Goal: Check status: Check status

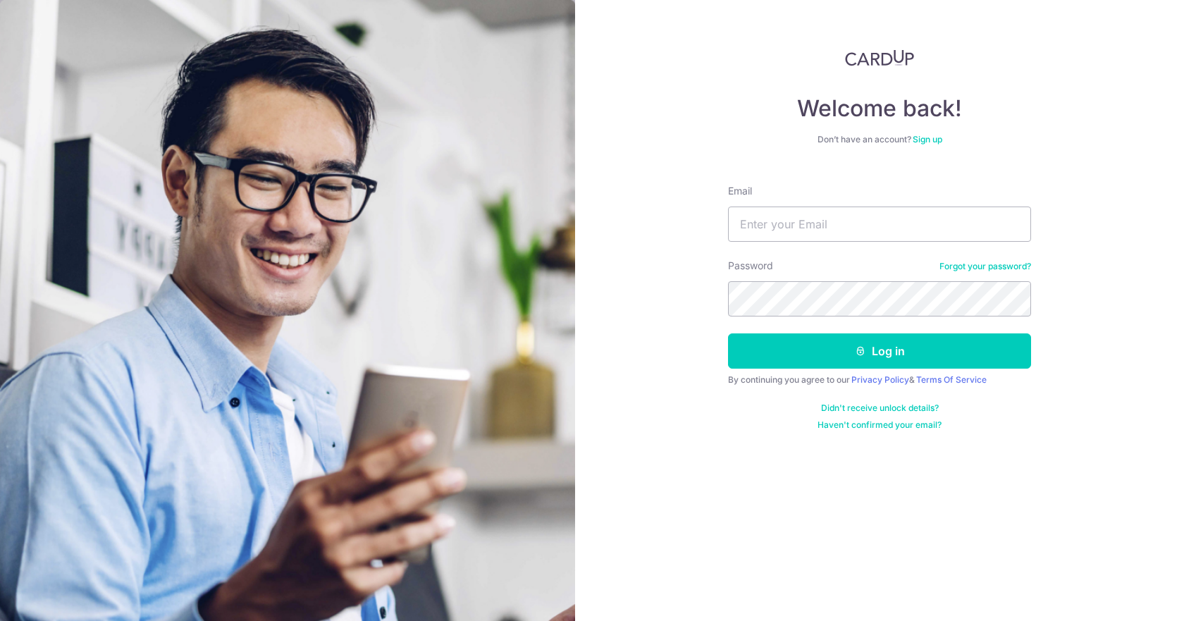
type input "[EMAIL_ADDRESS][DOMAIN_NAME]"
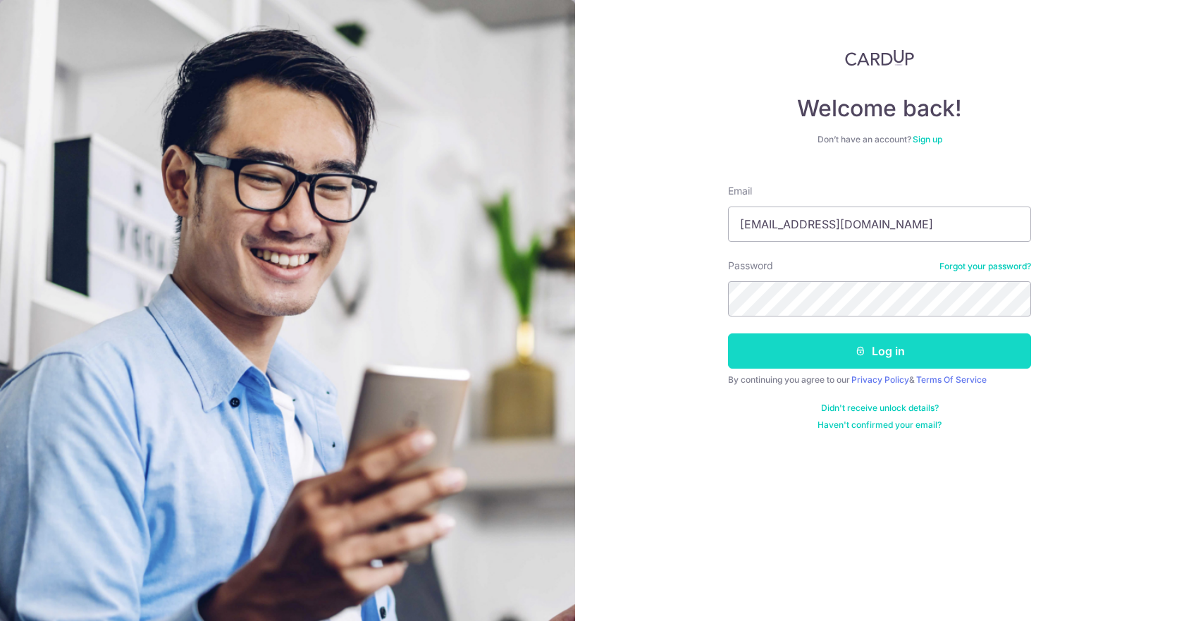
click at [767, 353] on button "Log in" at bounding box center [879, 350] width 303 height 35
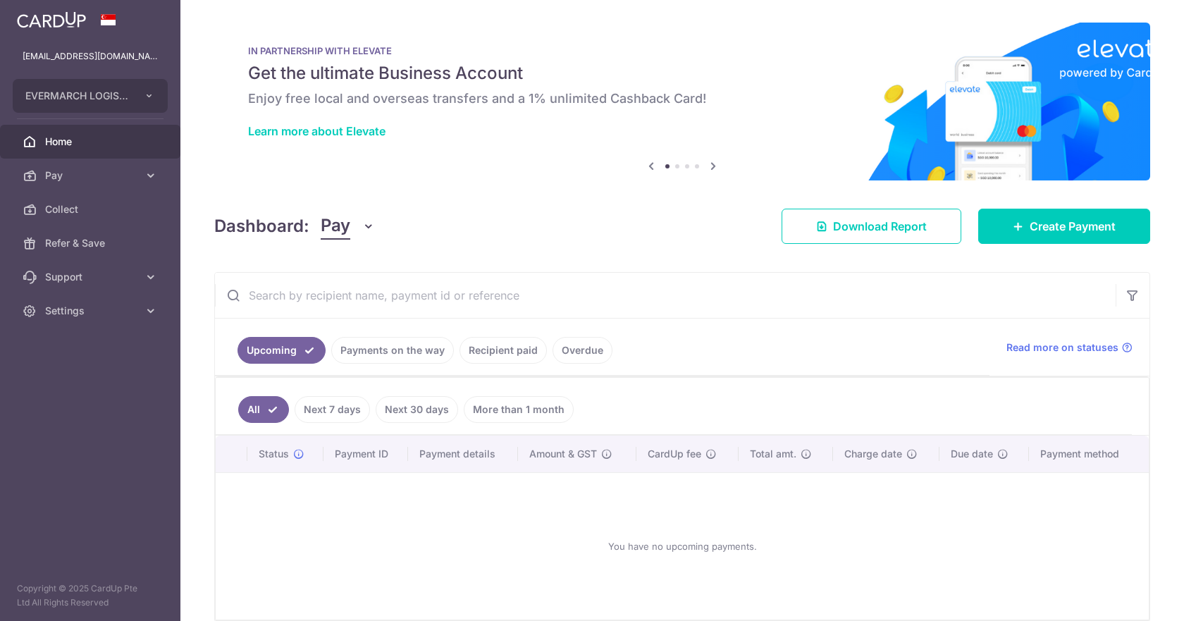
click at [366, 354] on link "Payments on the way" at bounding box center [392, 350] width 123 height 27
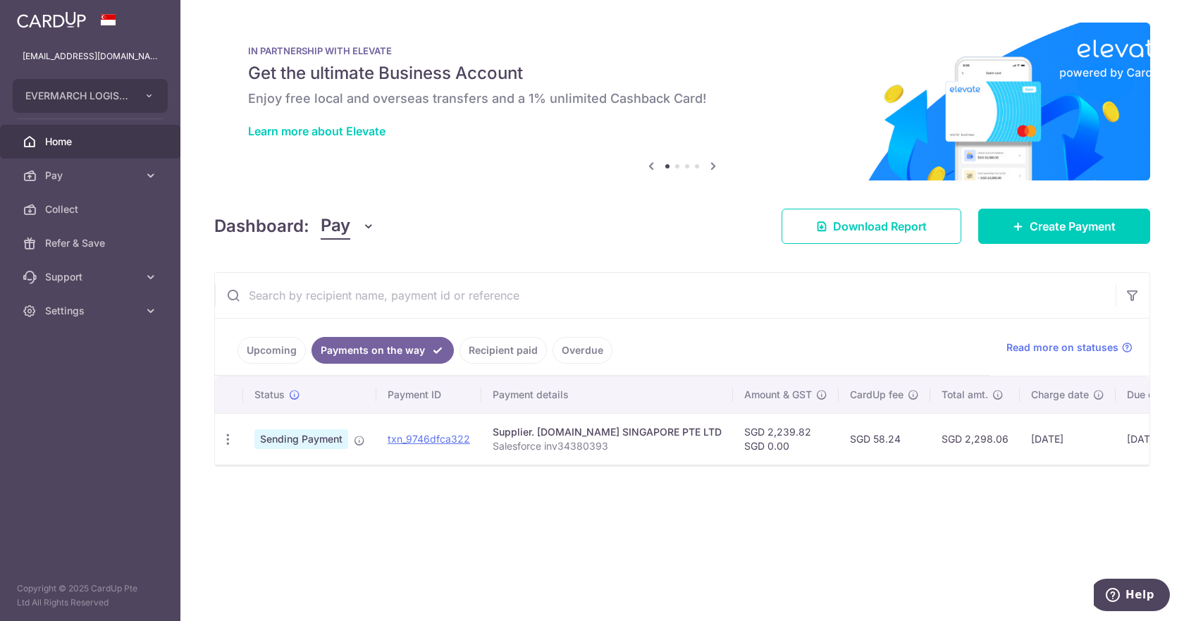
click at [490, 350] on link "Recipient paid" at bounding box center [502, 350] width 87 height 27
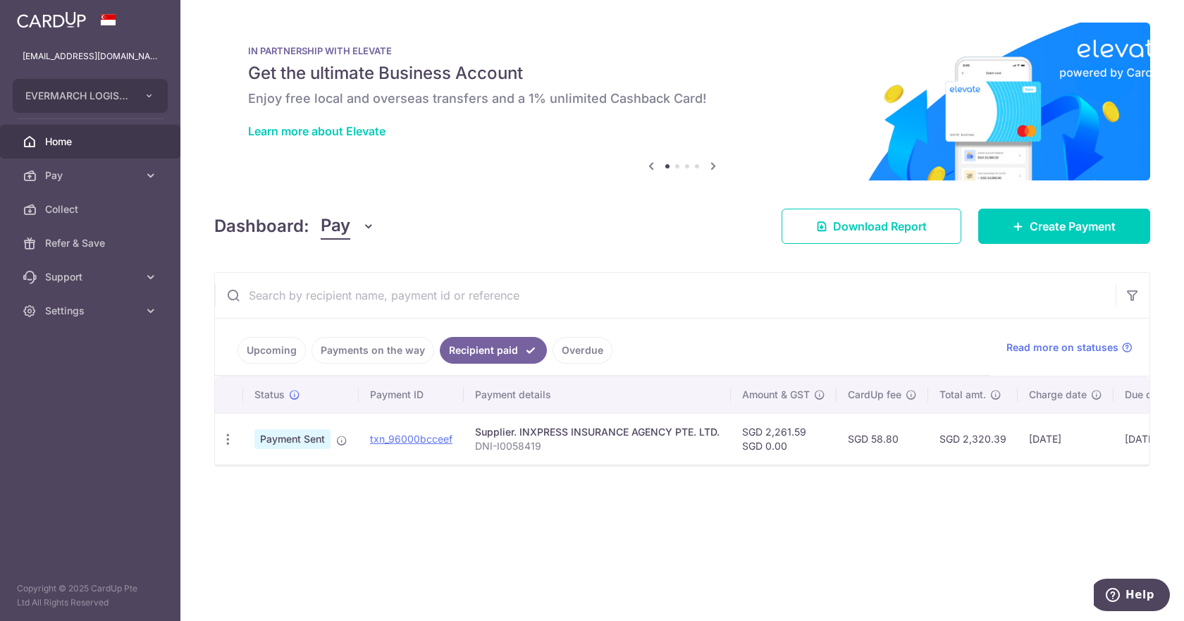
click at [347, 341] on link "Payments on the way" at bounding box center [372, 350] width 123 height 27
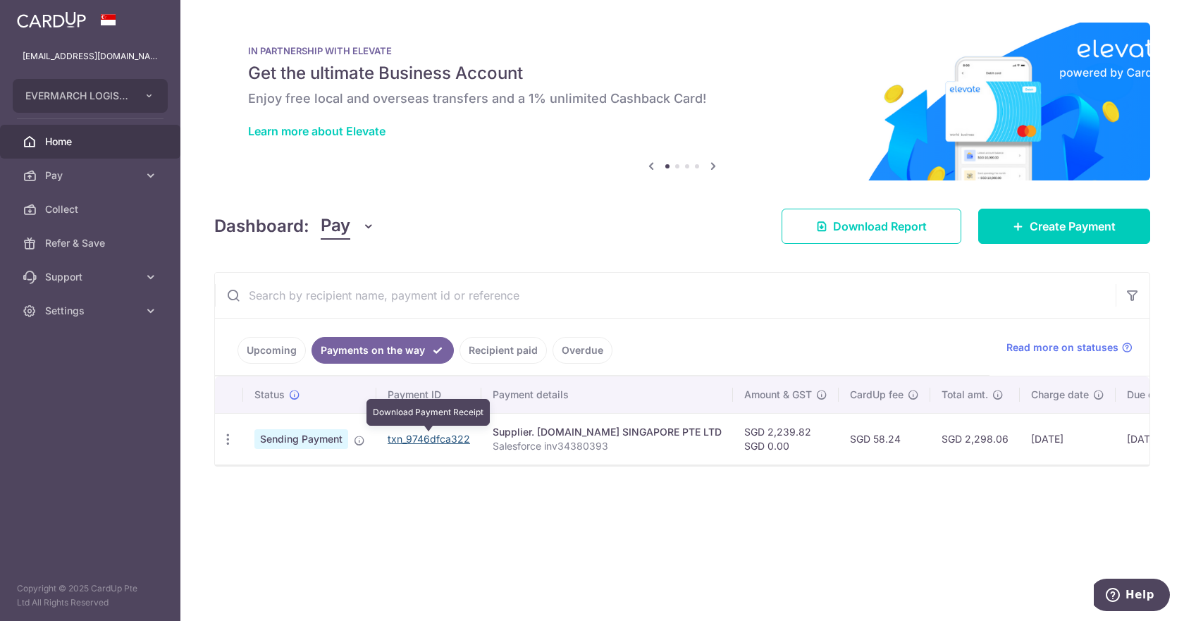
click at [414, 443] on link "txn_9746dfca322" at bounding box center [429, 439] width 82 height 12
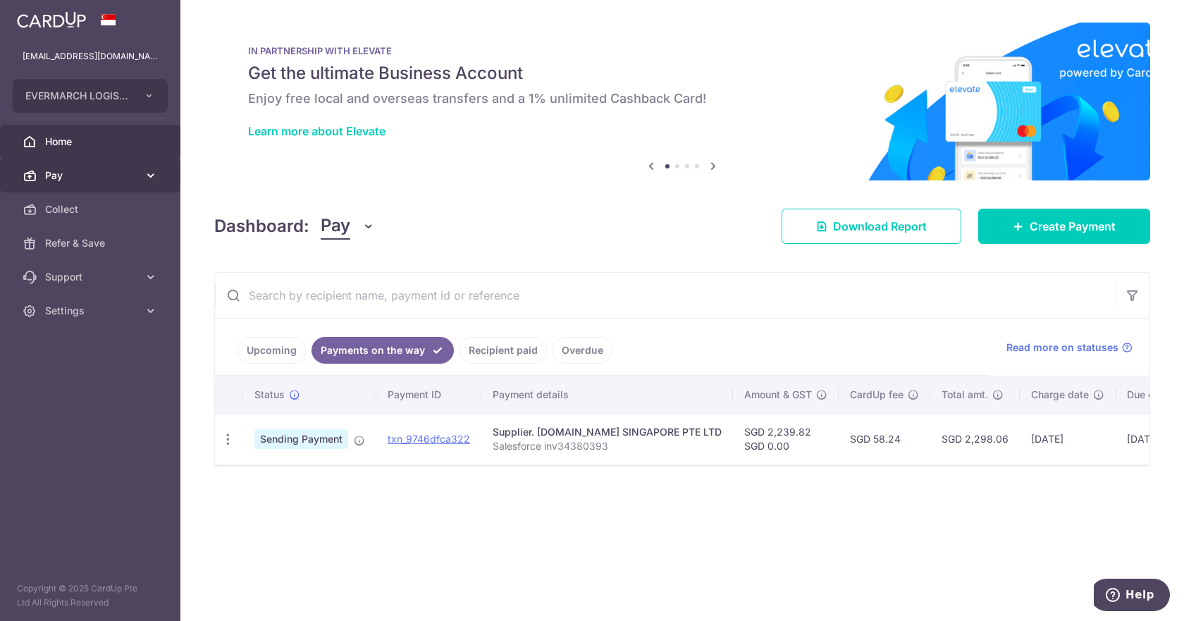
click at [159, 174] on link "Pay" at bounding box center [90, 176] width 180 height 34
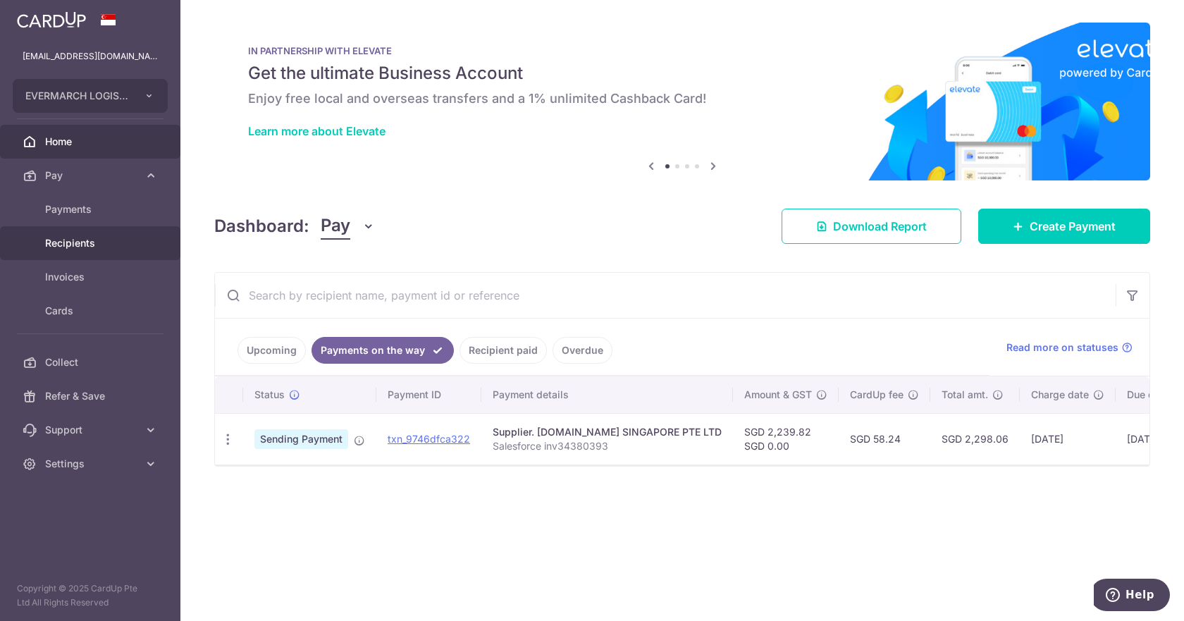
click at [106, 247] on span "Recipients" at bounding box center [91, 243] width 93 height 14
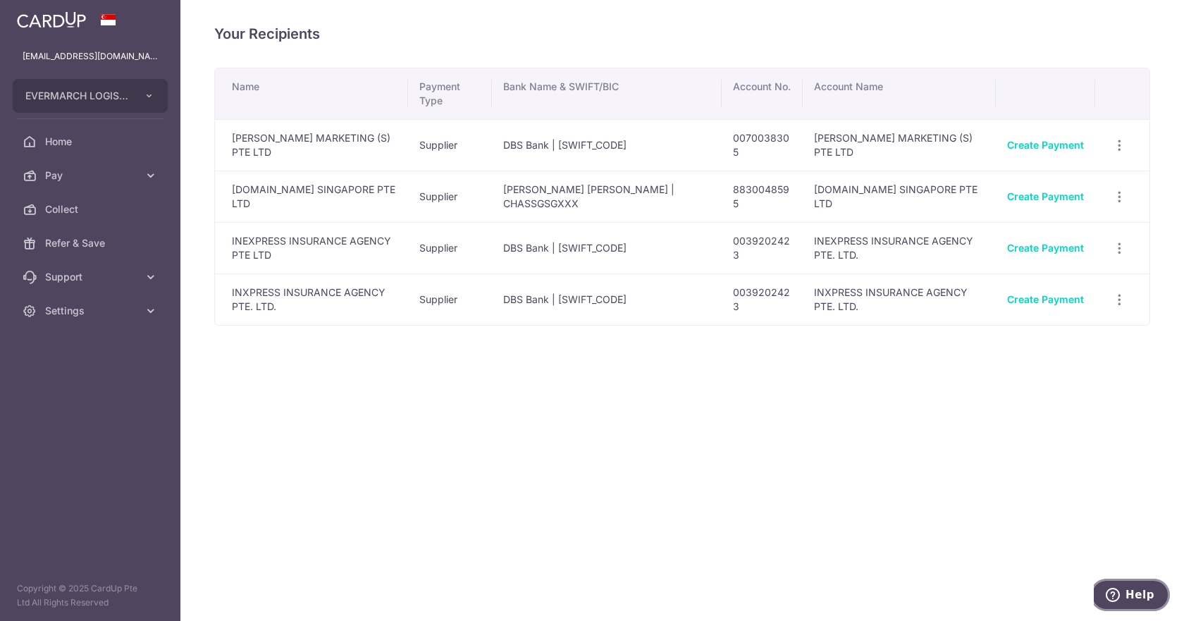
click at [1105, 593] on button "Help" at bounding box center [1130, 595] width 80 height 32
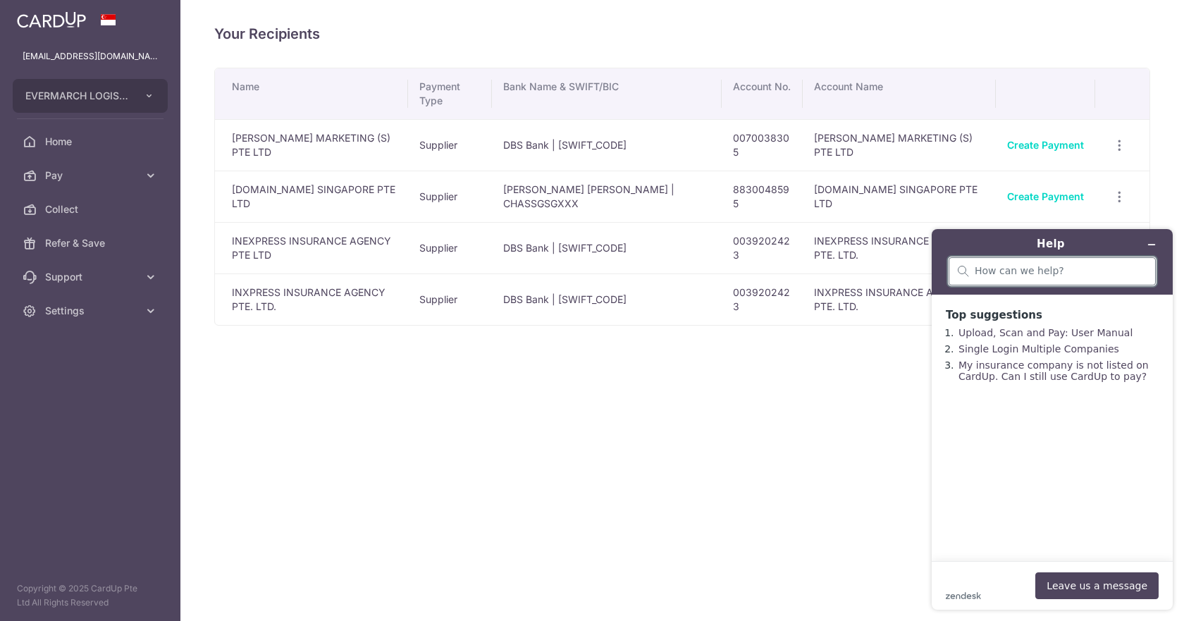
click at [1085, 267] on input "search" at bounding box center [1061, 271] width 172 height 13
click at [769, 462] on div "Your Recipients Name Payment Type Bank Name & SWIFT/BIC Account No. Account Nam…" at bounding box center [682, 310] width 1004 height 621
click at [147, 279] on icon at bounding box center [151, 277] width 14 height 14
click at [82, 348] on span "Contact Us" at bounding box center [91, 345] width 93 height 14
click at [1154, 245] on icon "Minimise widget" at bounding box center [1152, 245] width 6 height 0
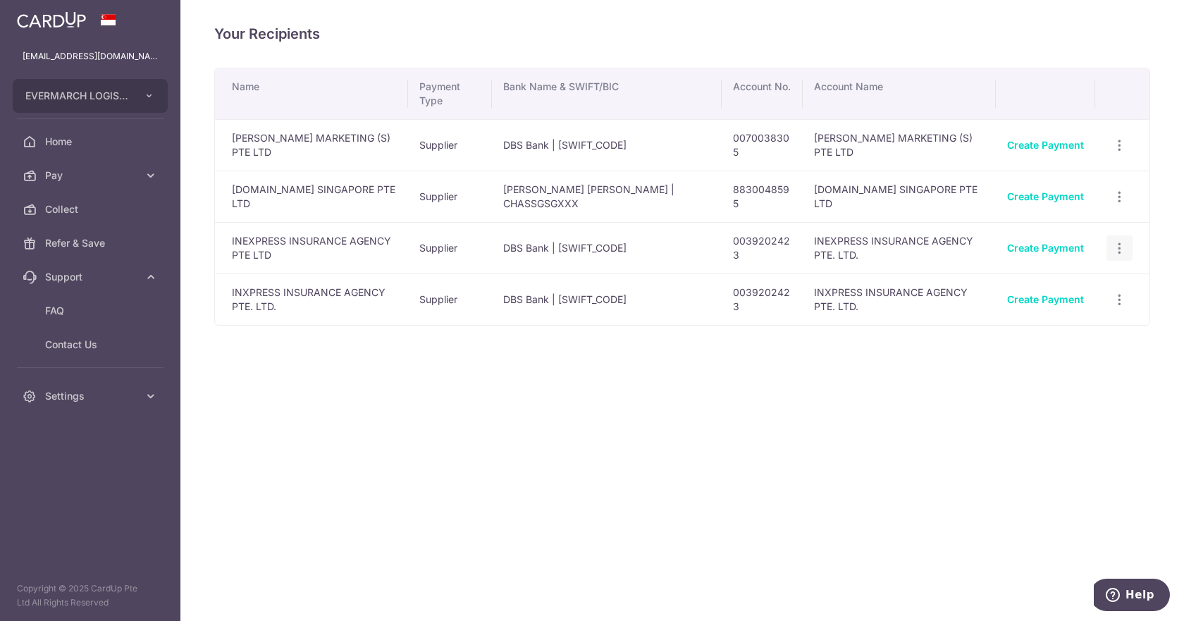
click at [1123, 242] on icon "button" at bounding box center [1119, 248] width 15 height 15
click at [634, 464] on div "Your Recipients Name Payment Type Bank Name & SWIFT/BIC Account No. Account Nam…" at bounding box center [682, 310] width 1004 height 621
click at [441, 459] on div "Your Recipients Name Payment Type Bank Name & SWIFT/BIC Account No. Account Nam…" at bounding box center [682, 310] width 1004 height 621
click at [65, 139] on span "Home" at bounding box center [91, 142] width 93 height 14
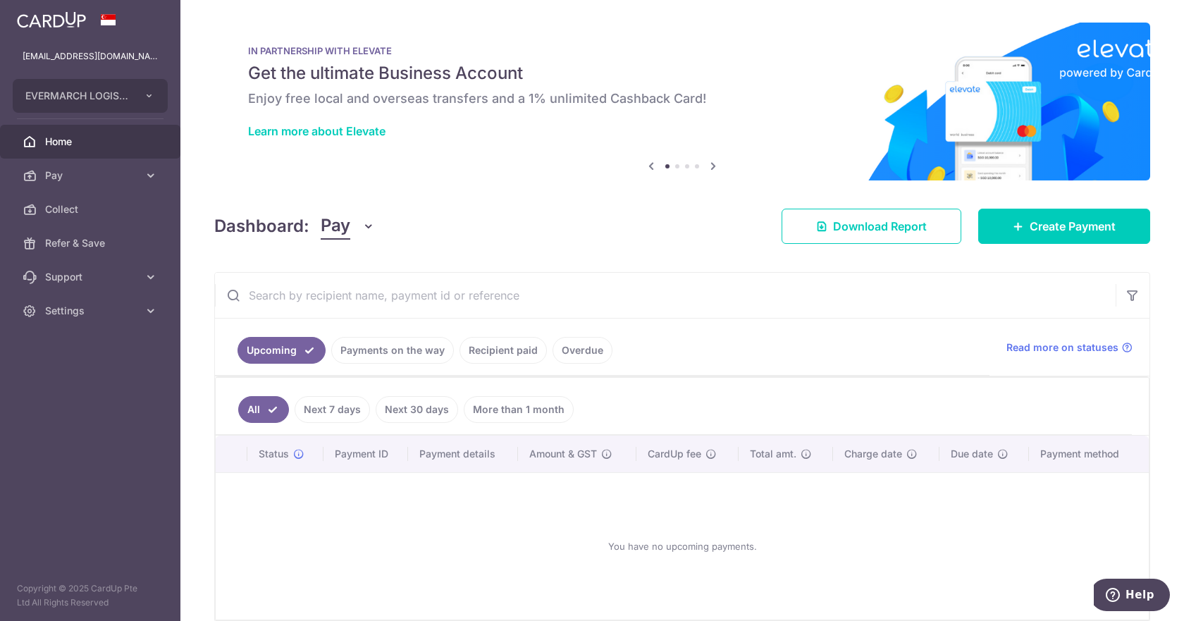
click at [363, 345] on link "Payments on the way" at bounding box center [392, 350] width 123 height 27
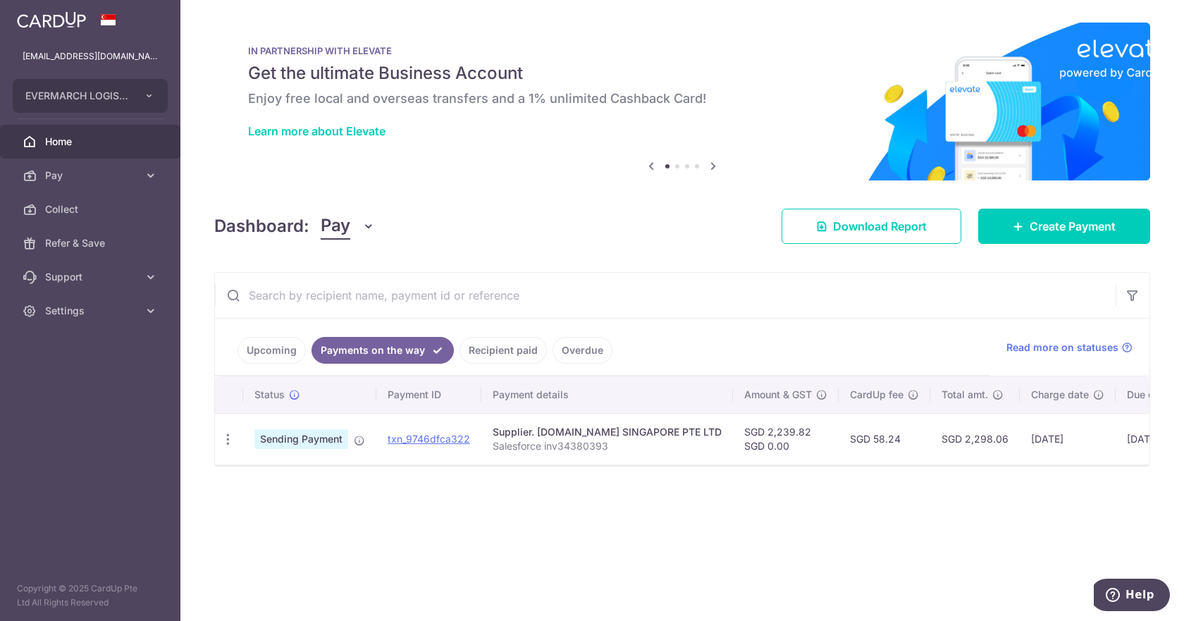
click at [500, 350] on link "Recipient paid" at bounding box center [502, 350] width 87 height 27
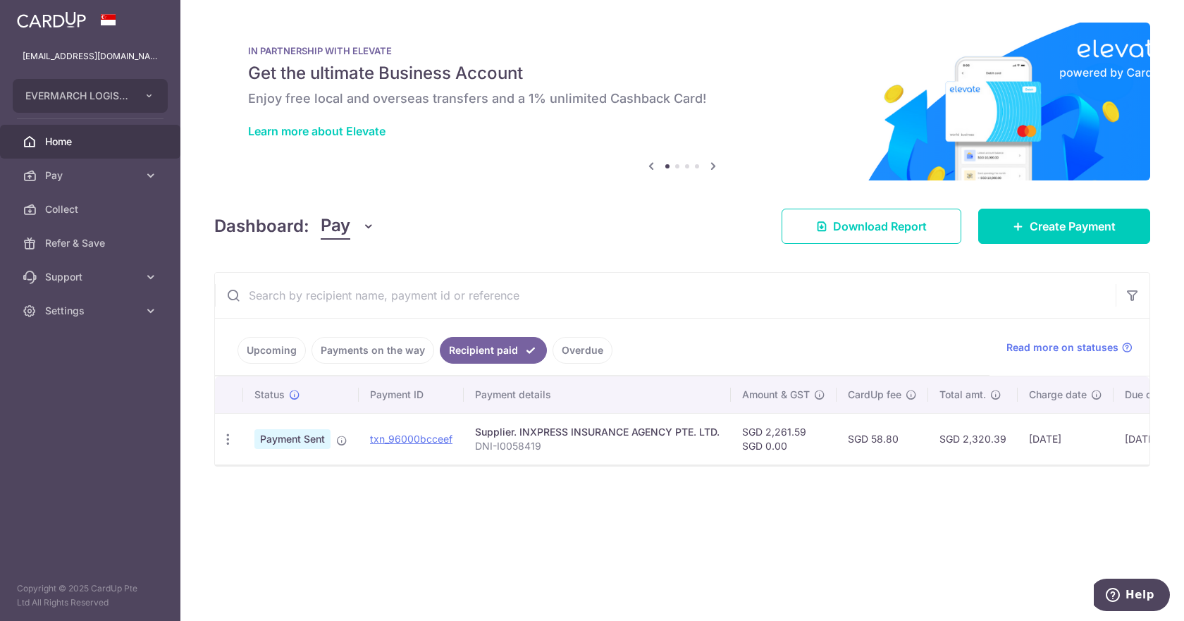
click at [569, 349] on link "Overdue" at bounding box center [583, 350] width 60 height 27
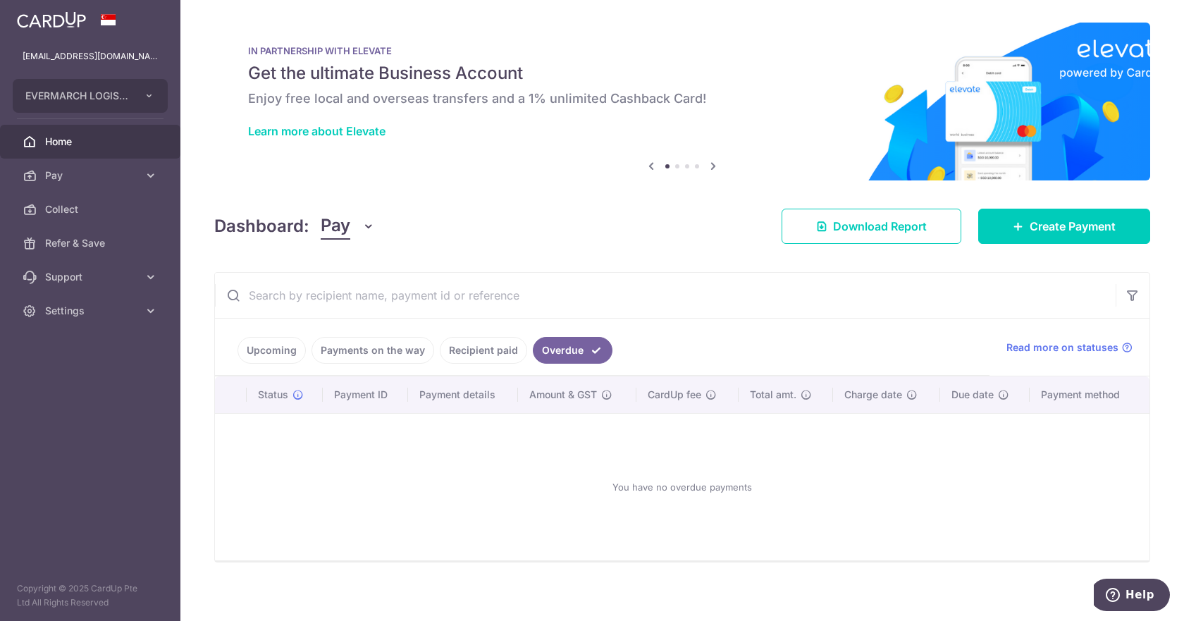
click at [481, 348] on link "Recipient paid" at bounding box center [483, 350] width 87 height 27
click at [383, 352] on link "Payments on the way" at bounding box center [372, 350] width 123 height 27
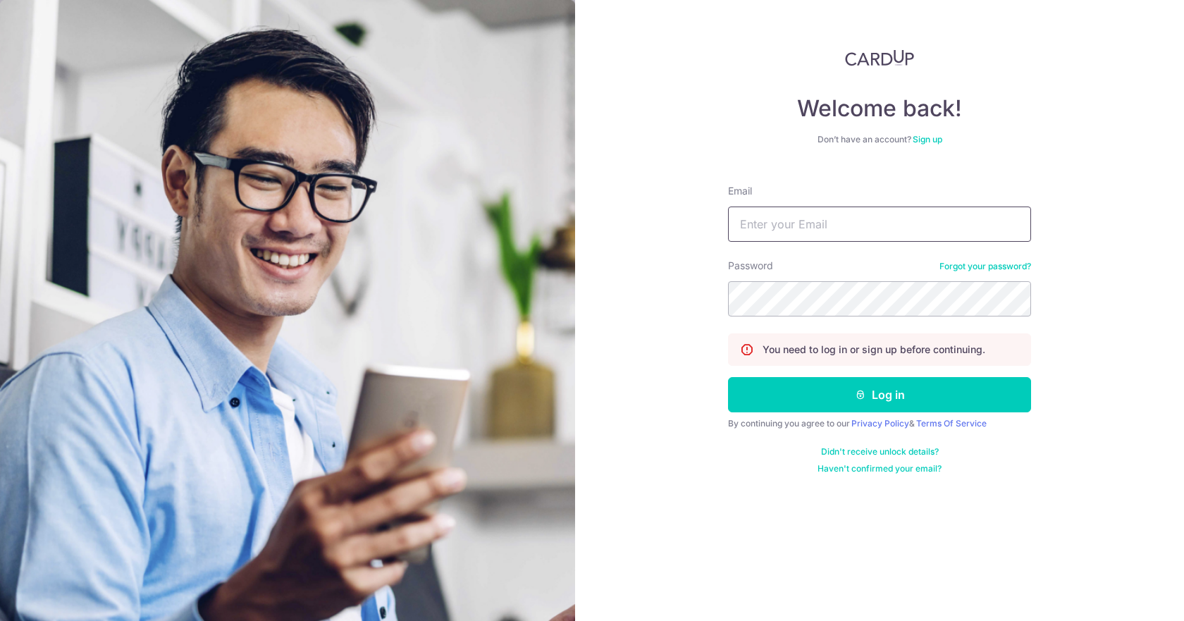
click at [798, 227] on input "Email" at bounding box center [879, 223] width 303 height 35
type input "[EMAIL_ADDRESS][DOMAIN_NAME]"
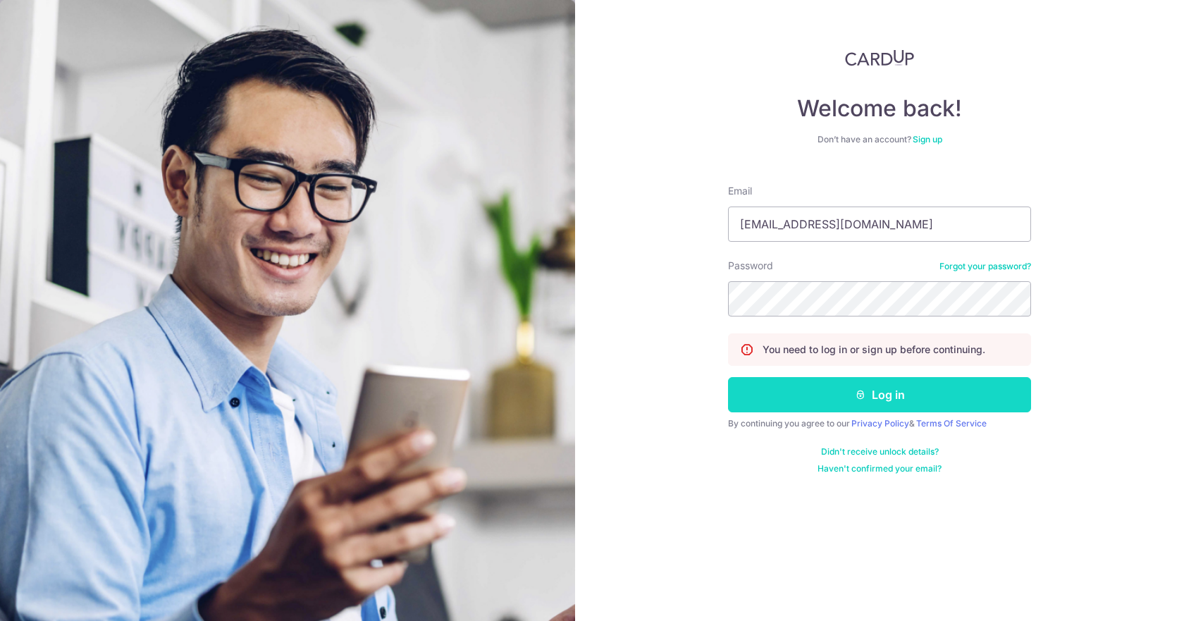
click at [784, 409] on button "Log in" at bounding box center [879, 394] width 303 height 35
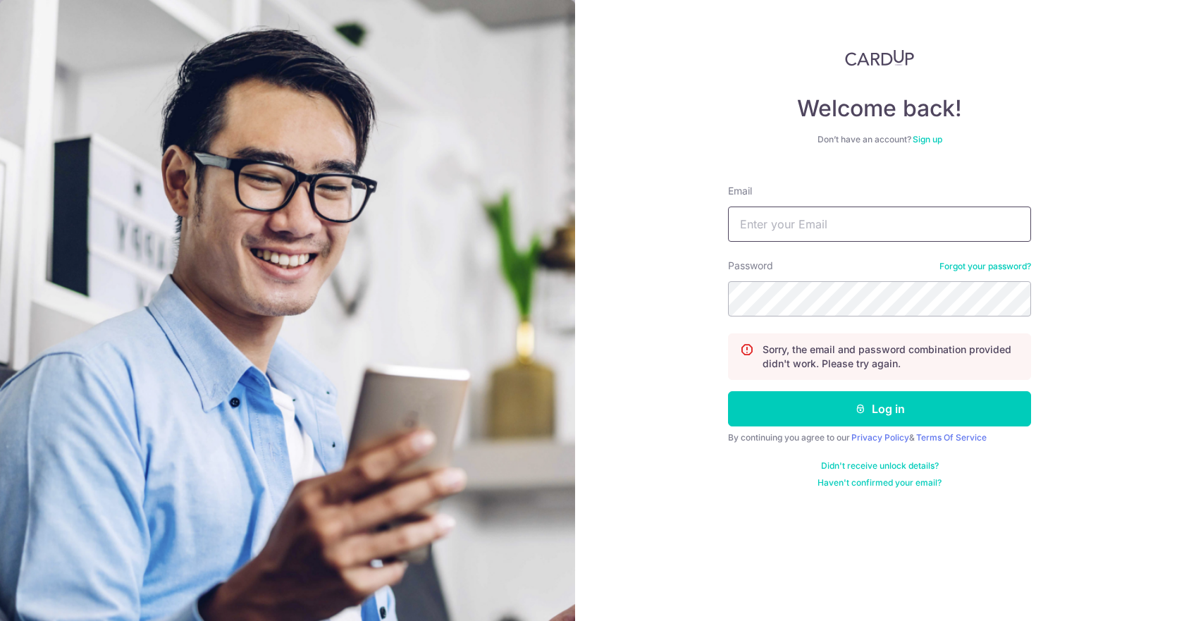
click at [820, 236] on input "Email" at bounding box center [879, 223] width 303 height 35
type input "[EMAIL_ADDRESS][DOMAIN_NAME]"
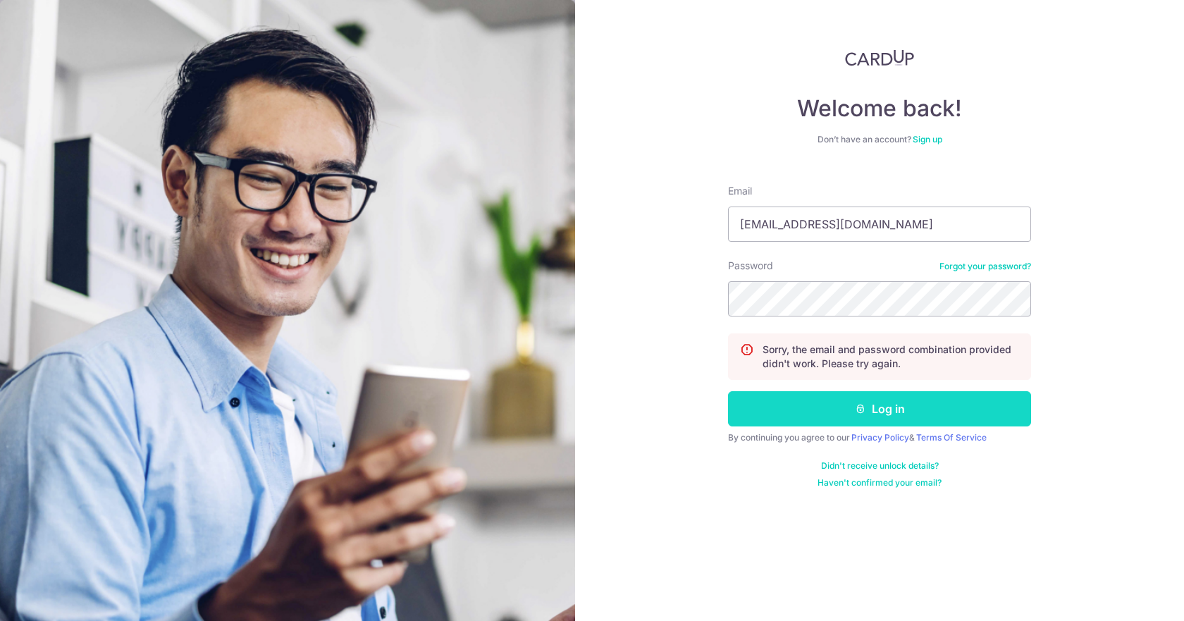
click at [770, 407] on button "Log in" at bounding box center [879, 408] width 303 height 35
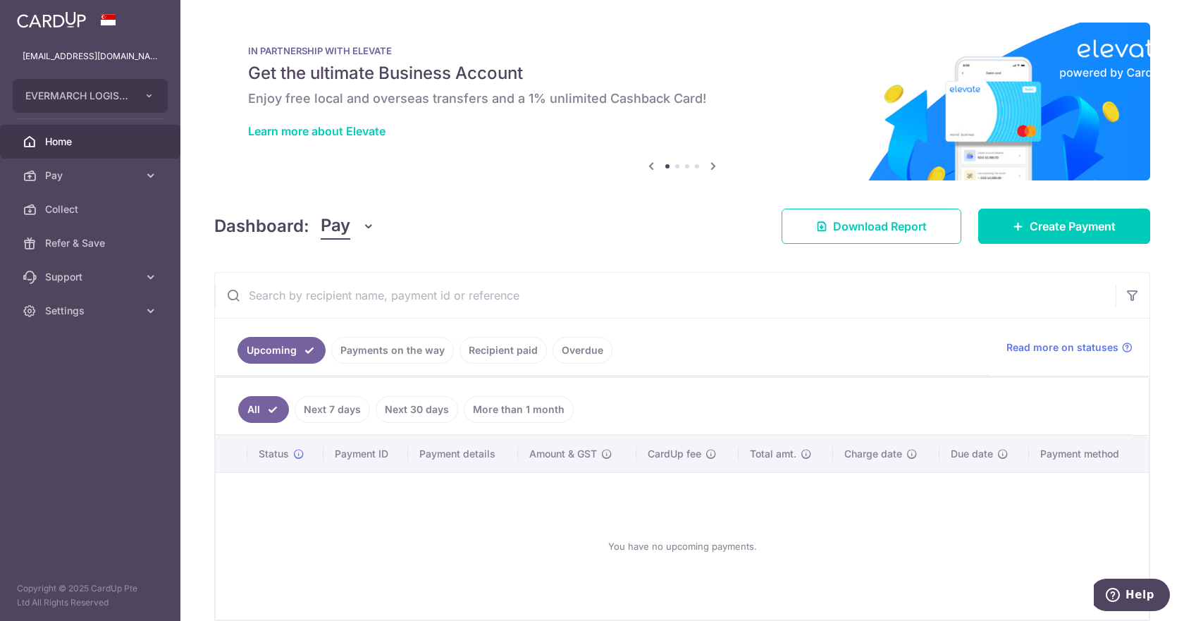
click at [371, 349] on link "Payments on the way" at bounding box center [392, 350] width 123 height 27
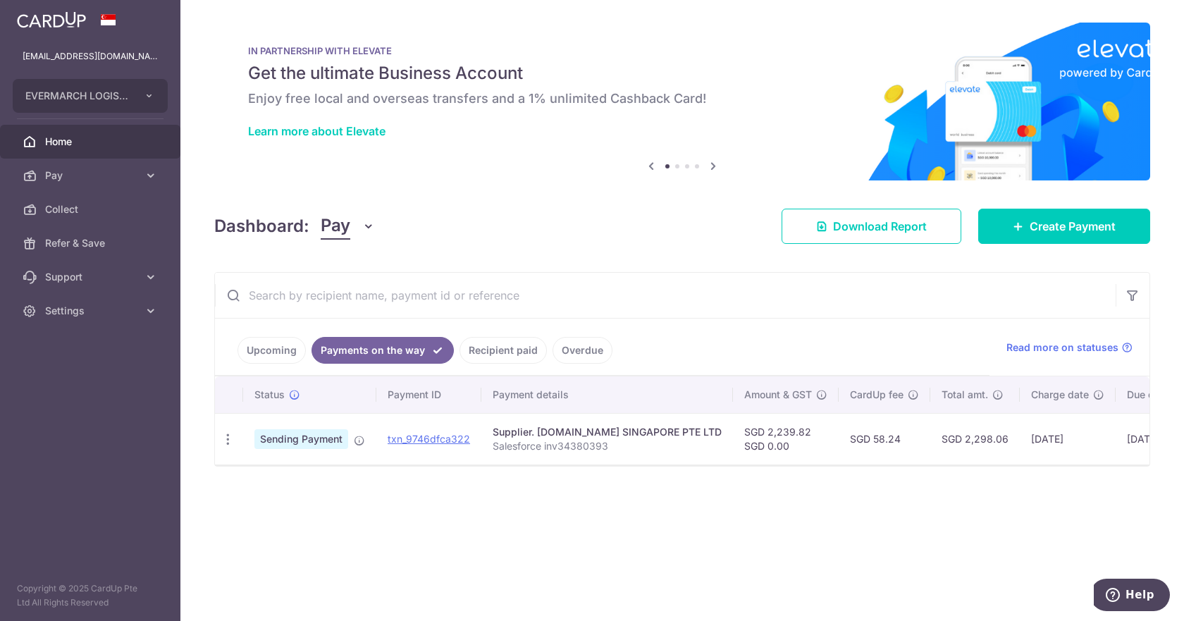
click at [483, 348] on link "Recipient paid" at bounding box center [502, 350] width 87 height 27
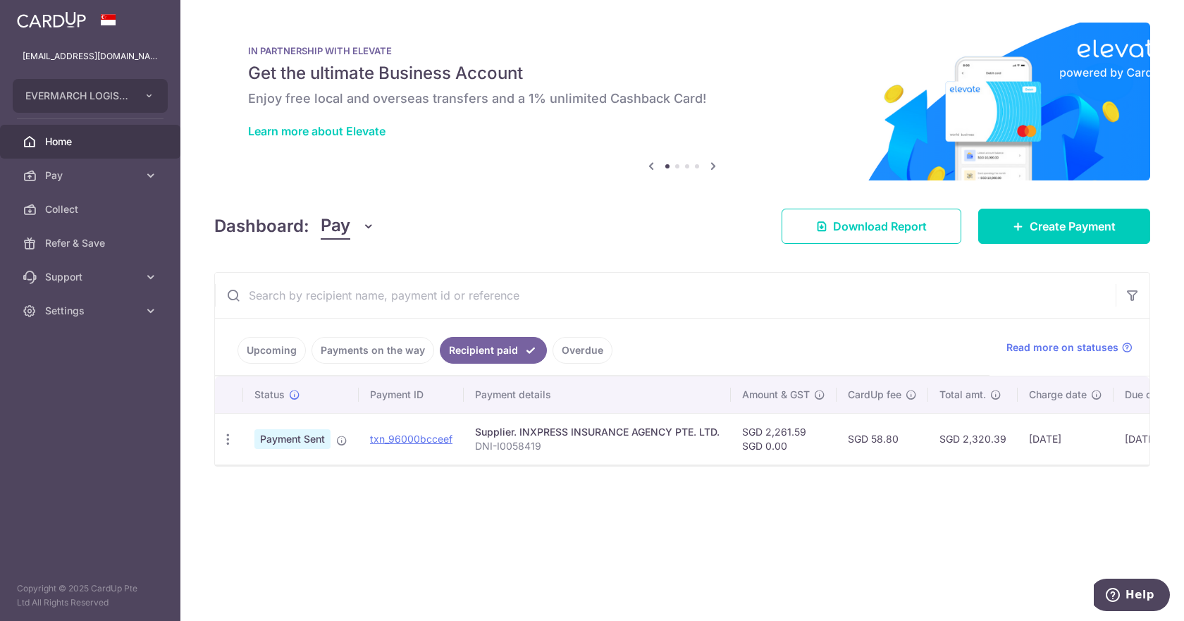
click at [595, 343] on link "Overdue" at bounding box center [583, 350] width 60 height 27
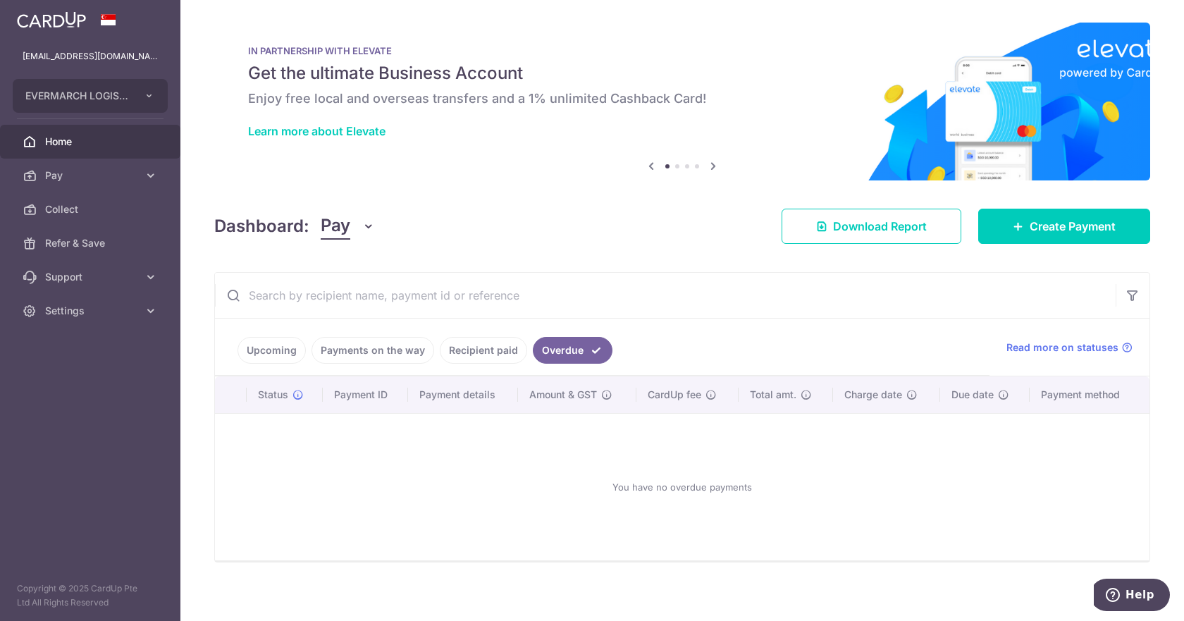
click at [362, 343] on link "Payments on the way" at bounding box center [372, 350] width 123 height 27
